Goal: Task Accomplishment & Management: Complete application form

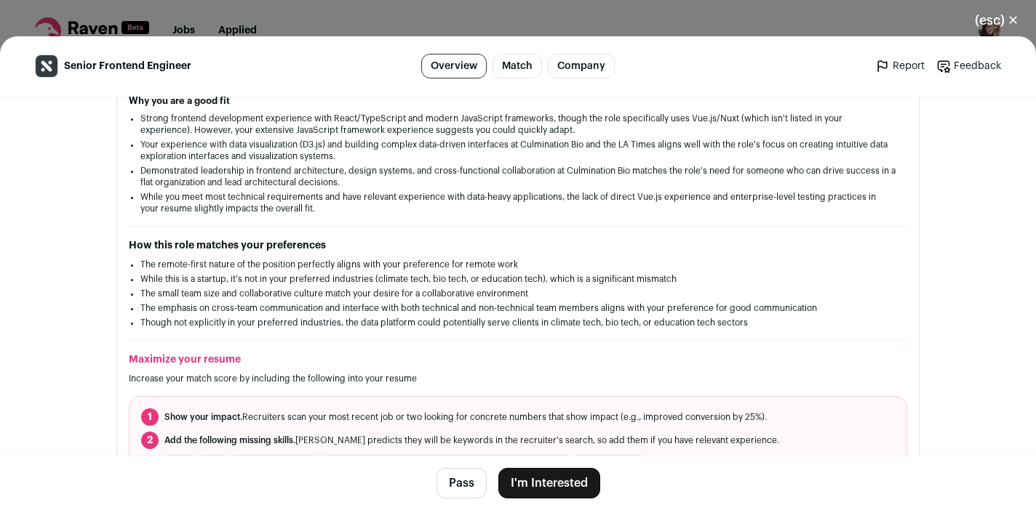
scroll to position [256, 0]
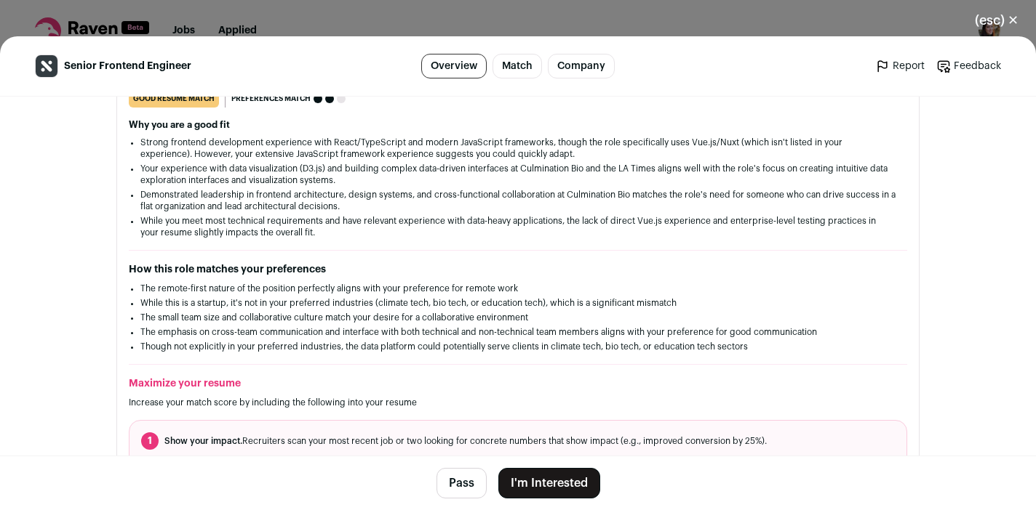
click at [581, 479] on button "I'm Interested" at bounding box center [549, 483] width 102 height 31
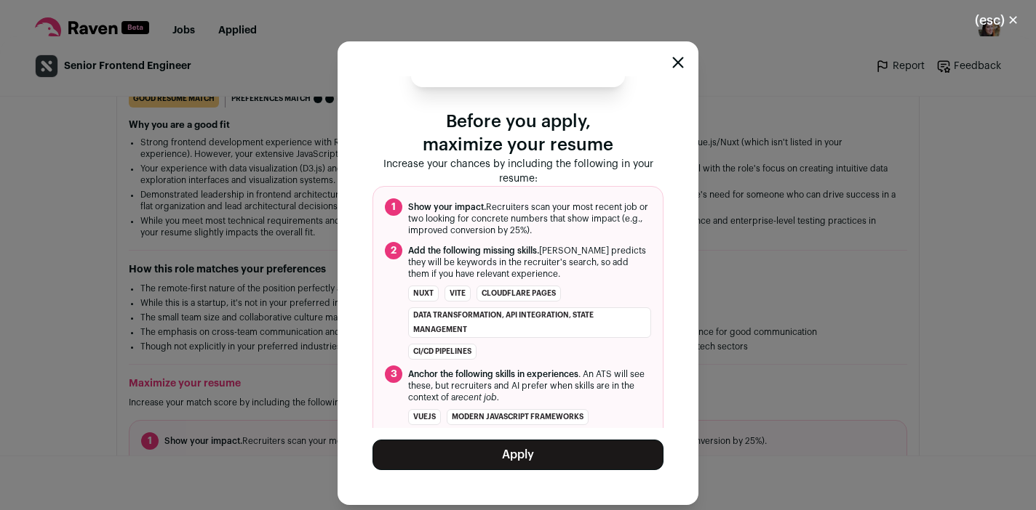
scroll to position [54, 0]
click at [823, 310] on div "Narrative Senior Frontend Engineer Before you apply, maximize your resume Incre…" at bounding box center [518, 273] width 1036 height 474
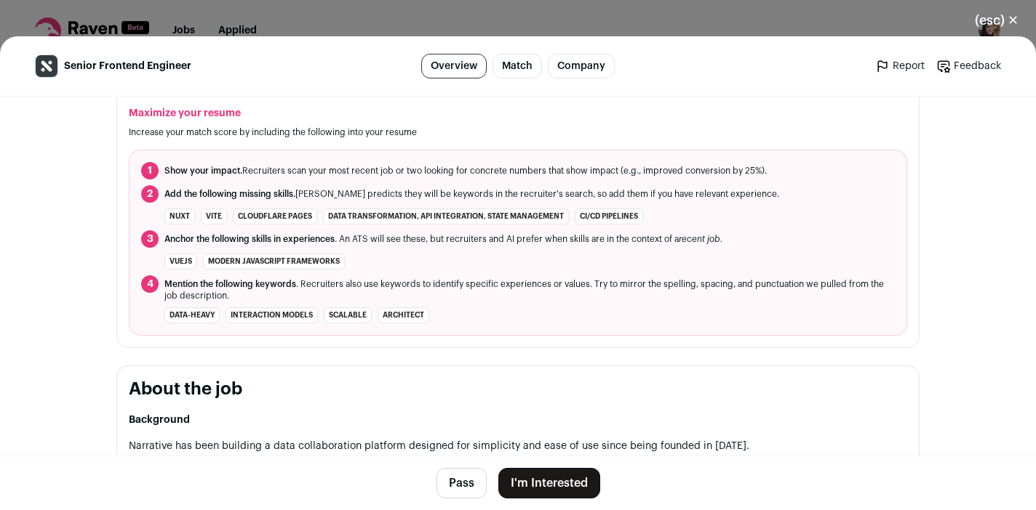
scroll to position [565, 0]
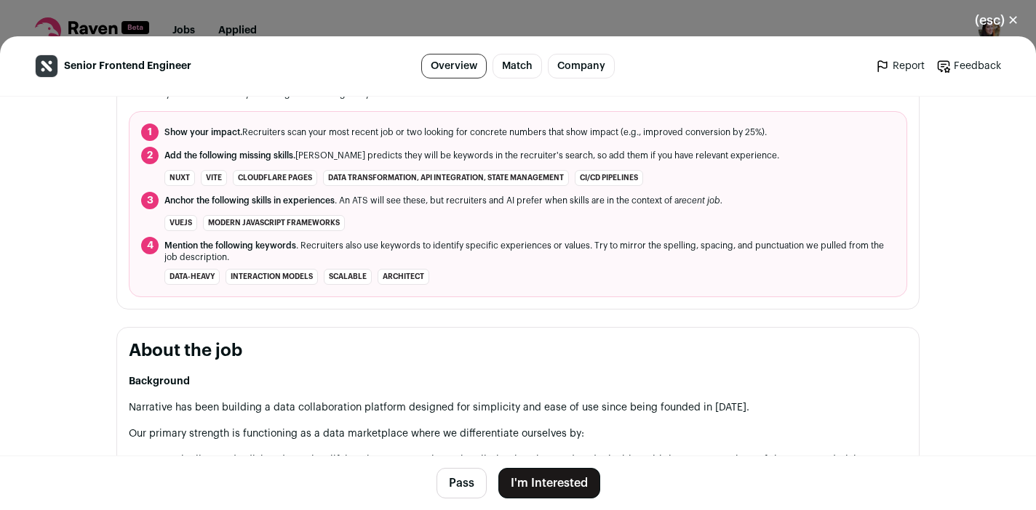
click at [587, 478] on button "I'm Interested" at bounding box center [549, 483] width 102 height 31
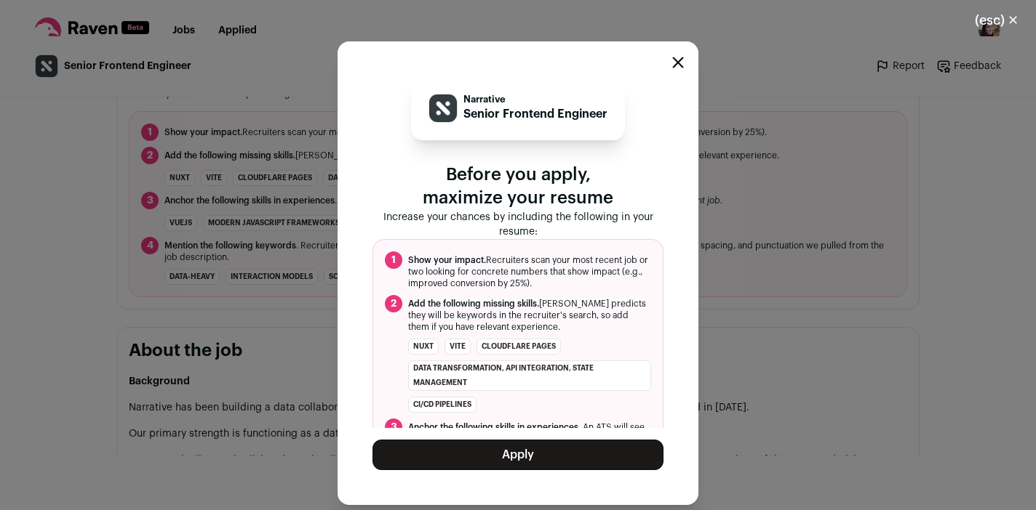
click at [582, 454] on button "Apply" at bounding box center [517, 455] width 291 height 31
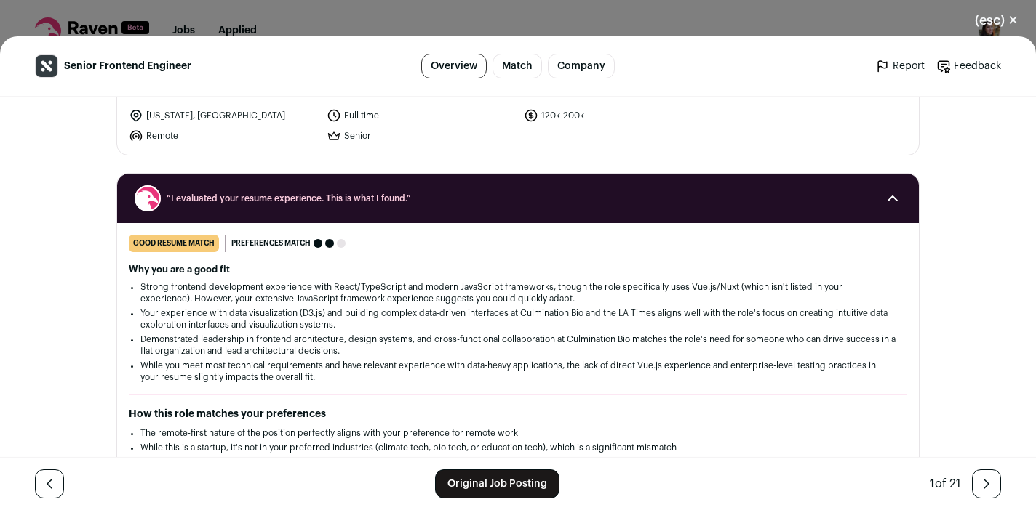
scroll to position [81, 0]
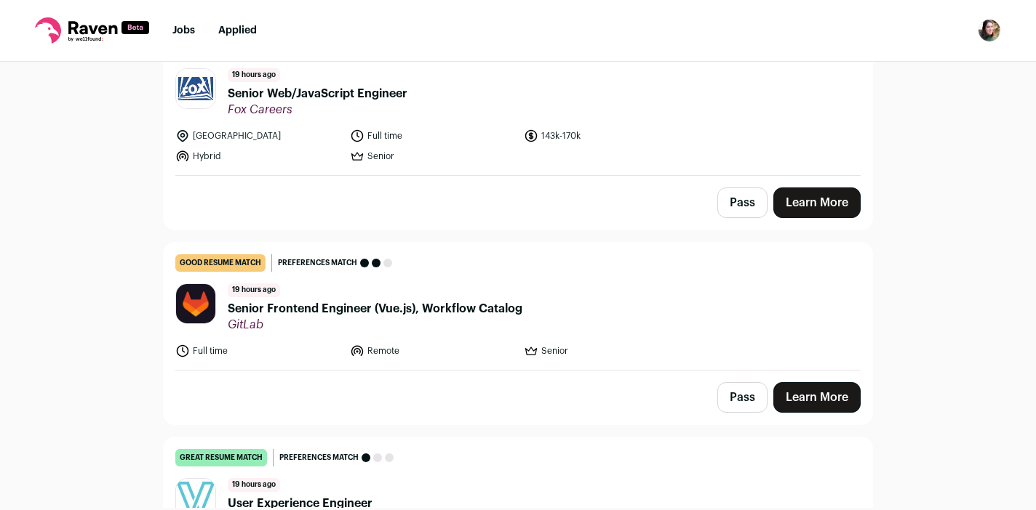
scroll to position [181, 0]
click at [732, 215] on button "Pass" at bounding box center [742, 202] width 50 height 31
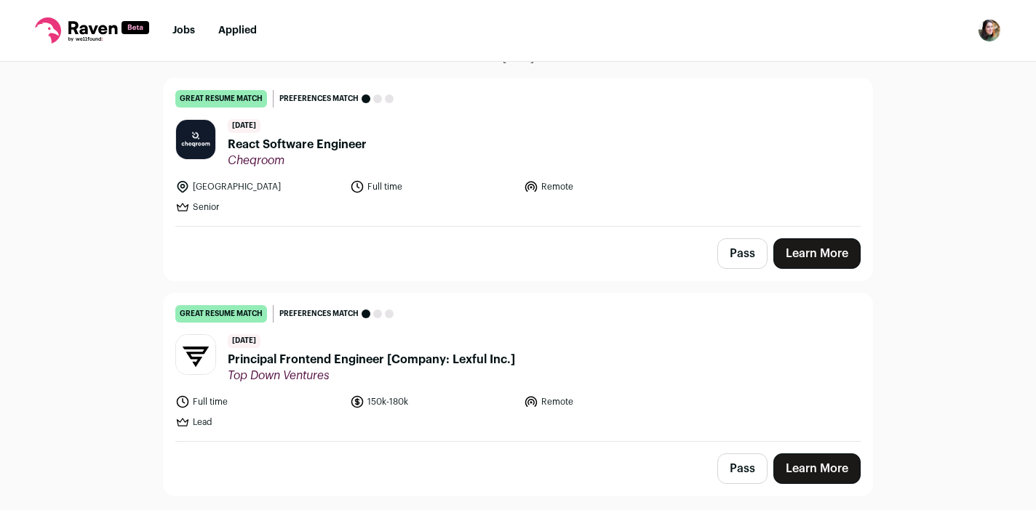
scroll to position [988, 0]
